Goal: Information Seeking & Learning: Learn about a topic

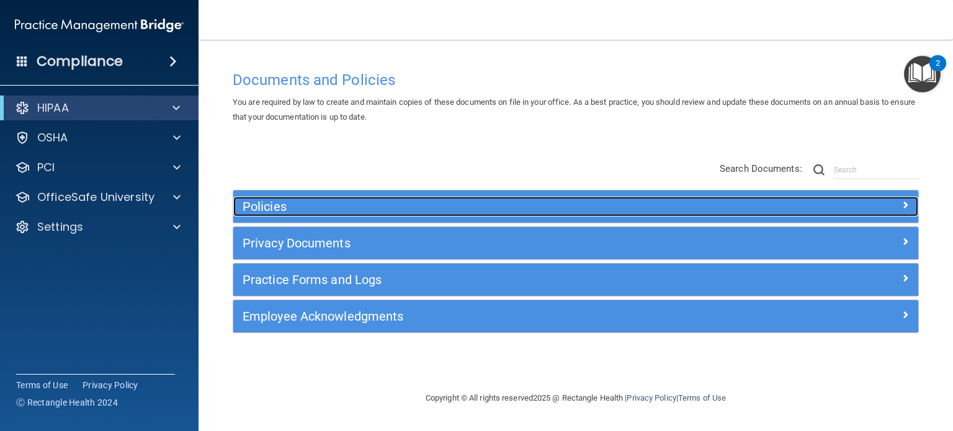
click at [905, 202] on span at bounding box center [905, 204] width 7 height 15
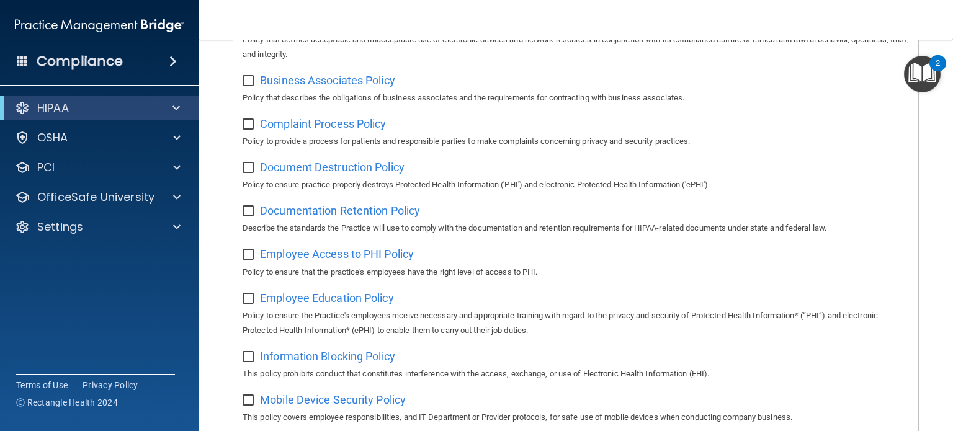
scroll to position [310, 0]
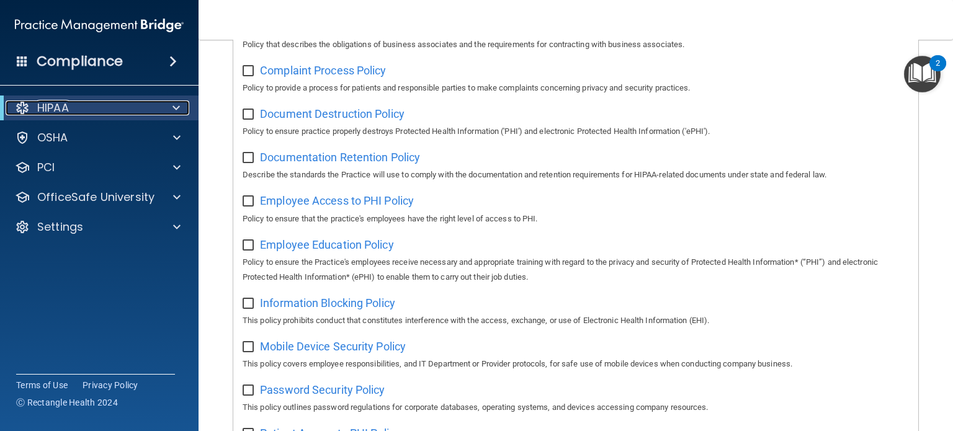
click at [74, 106] on div "HIPAA" at bounding box center [82, 108] width 153 height 15
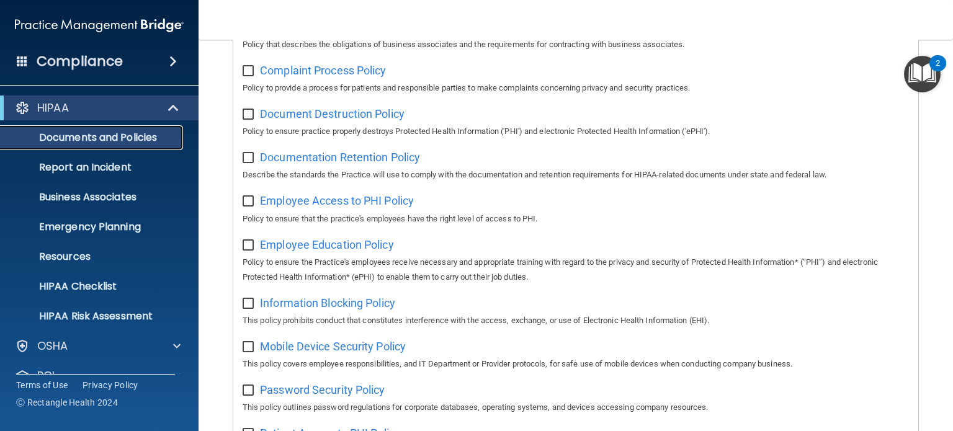
click at [134, 139] on p "Documents and Policies" at bounding box center [92, 138] width 169 height 12
click at [172, 105] on span at bounding box center [174, 108] width 11 height 15
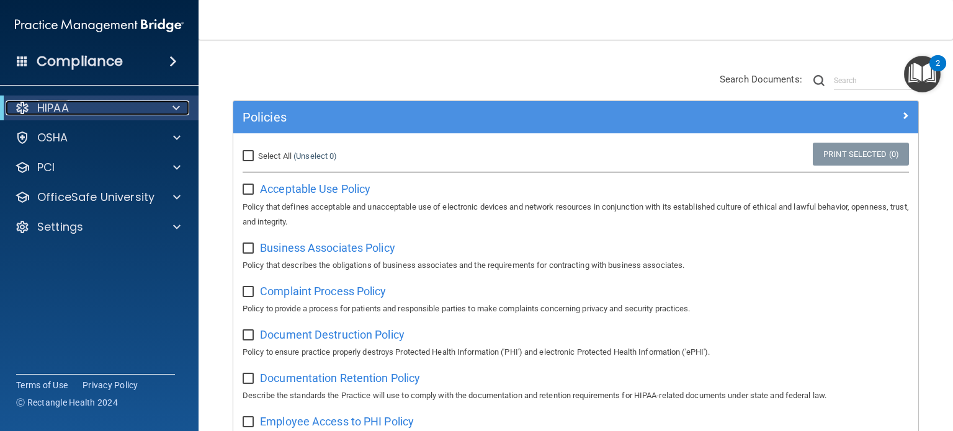
scroll to position [0, 0]
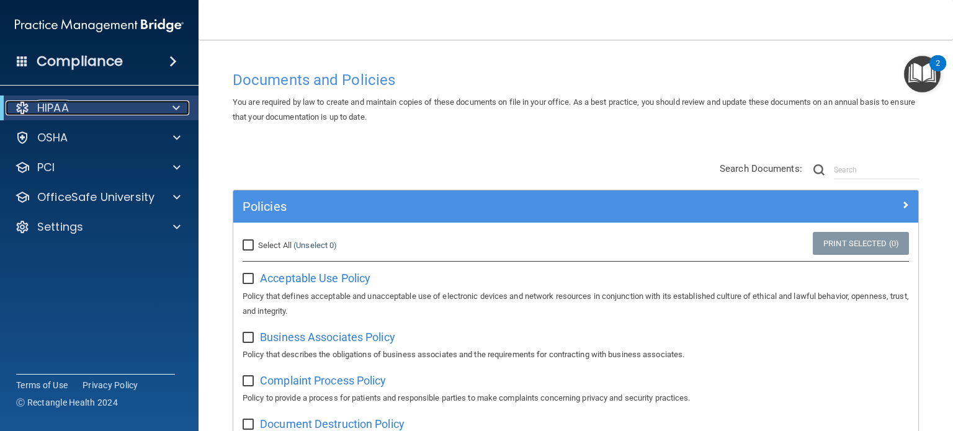
click at [175, 115] on span at bounding box center [175, 108] width 7 height 15
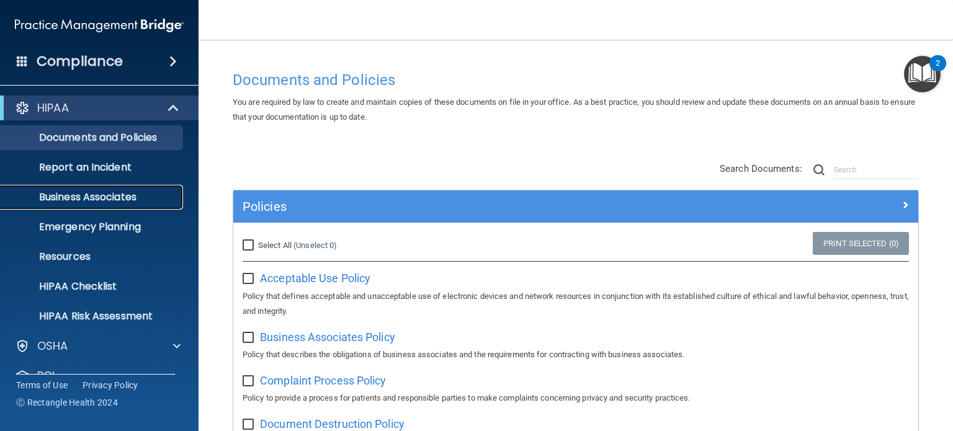
click at [120, 198] on p "Business Associates" at bounding box center [92, 197] width 169 height 12
